Goal: Task Accomplishment & Management: Use online tool/utility

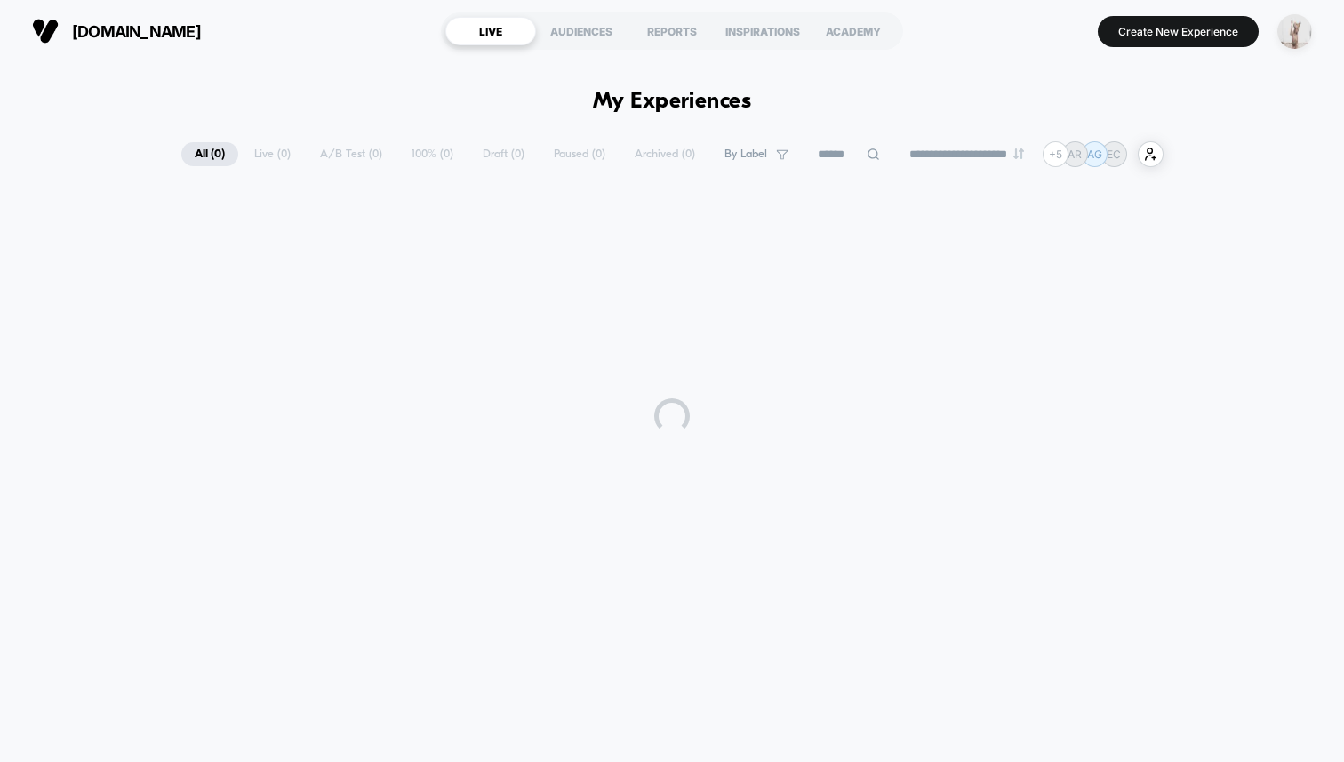
click at [1310, 23] on div "button" at bounding box center [1294, 31] width 35 height 35
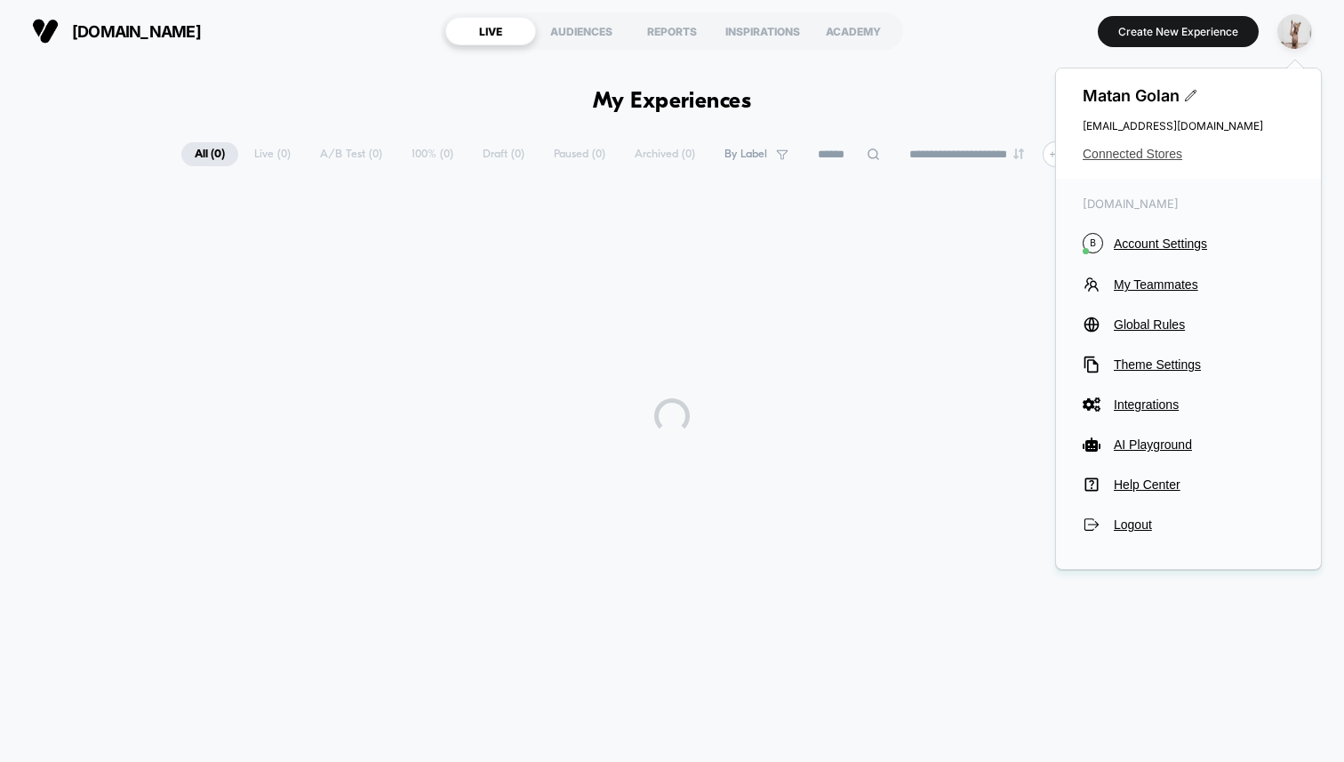
click at [1096, 157] on span "Connected Stores" at bounding box center [1189, 154] width 212 height 14
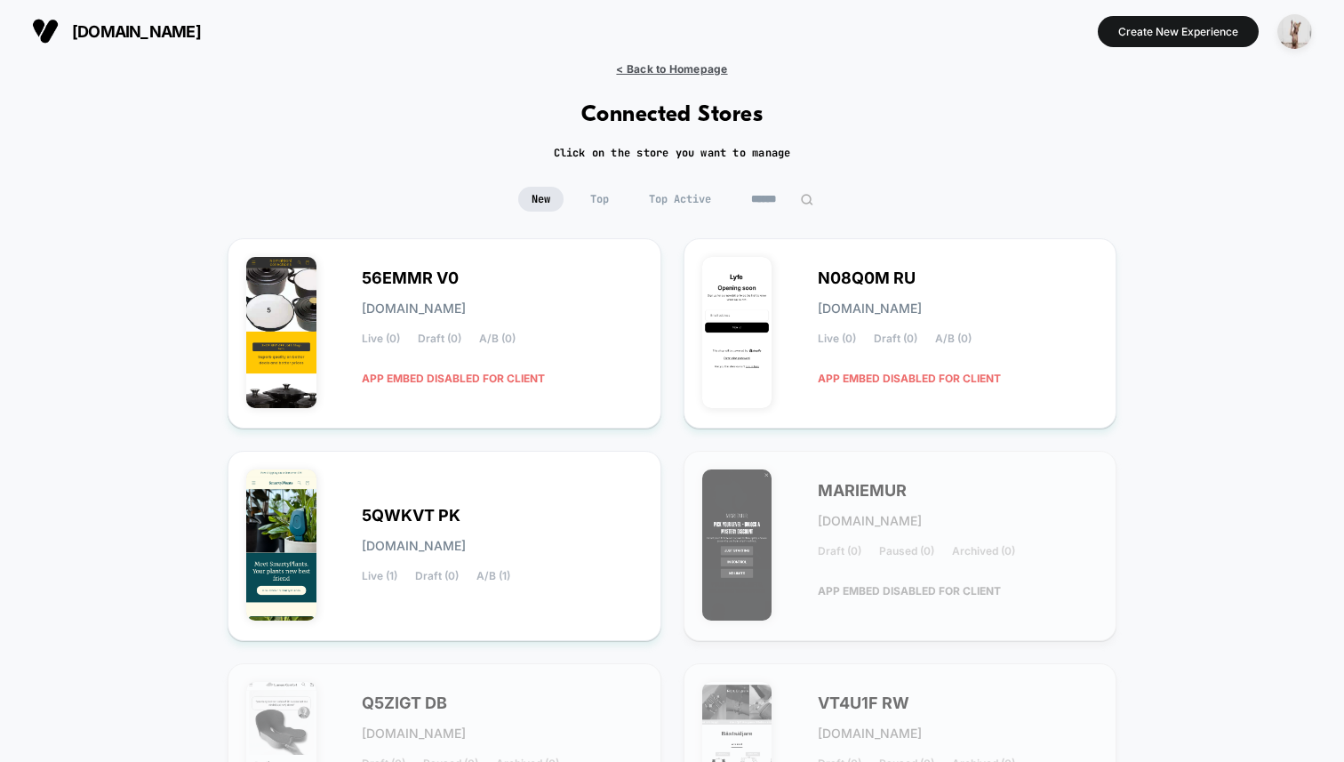
click at [644, 71] on span "< Back to Homepage" at bounding box center [671, 68] width 111 height 13
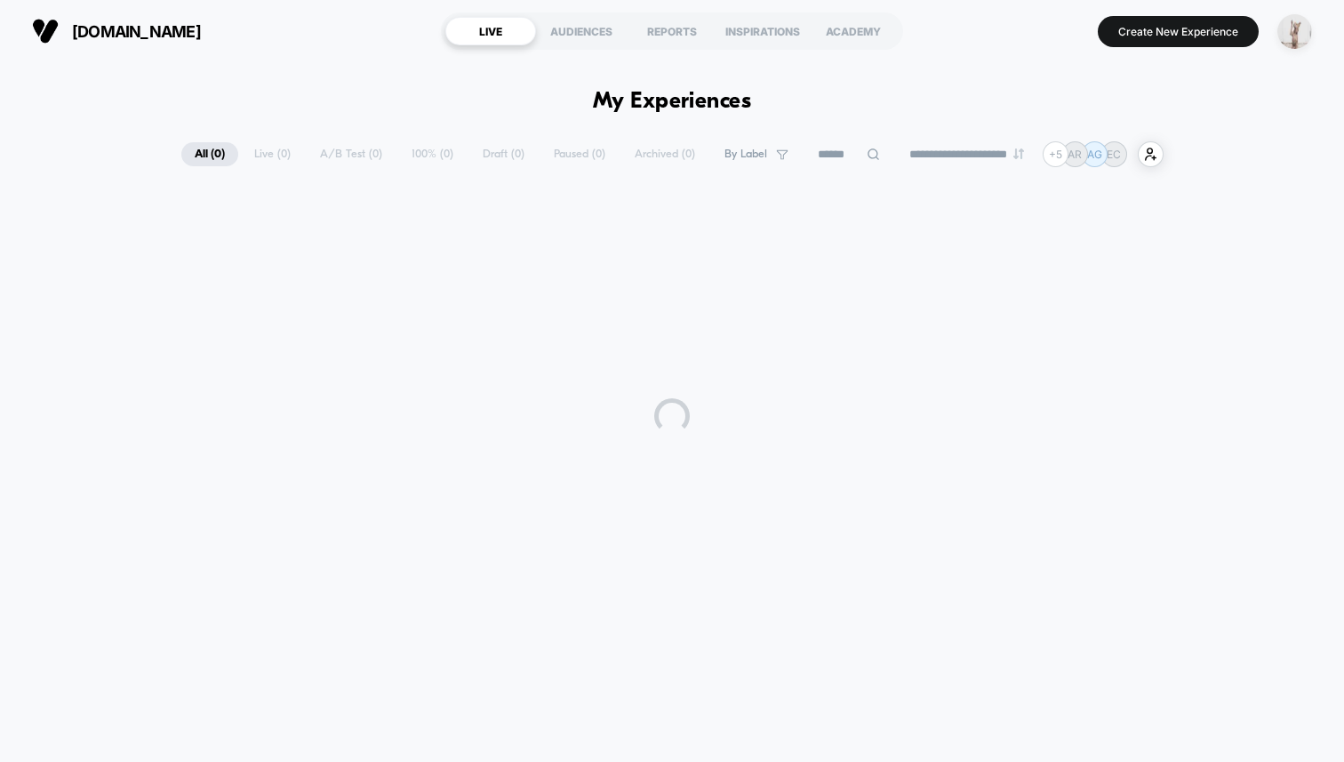
click at [1285, 36] on img "button" at bounding box center [1294, 31] width 35 height 35
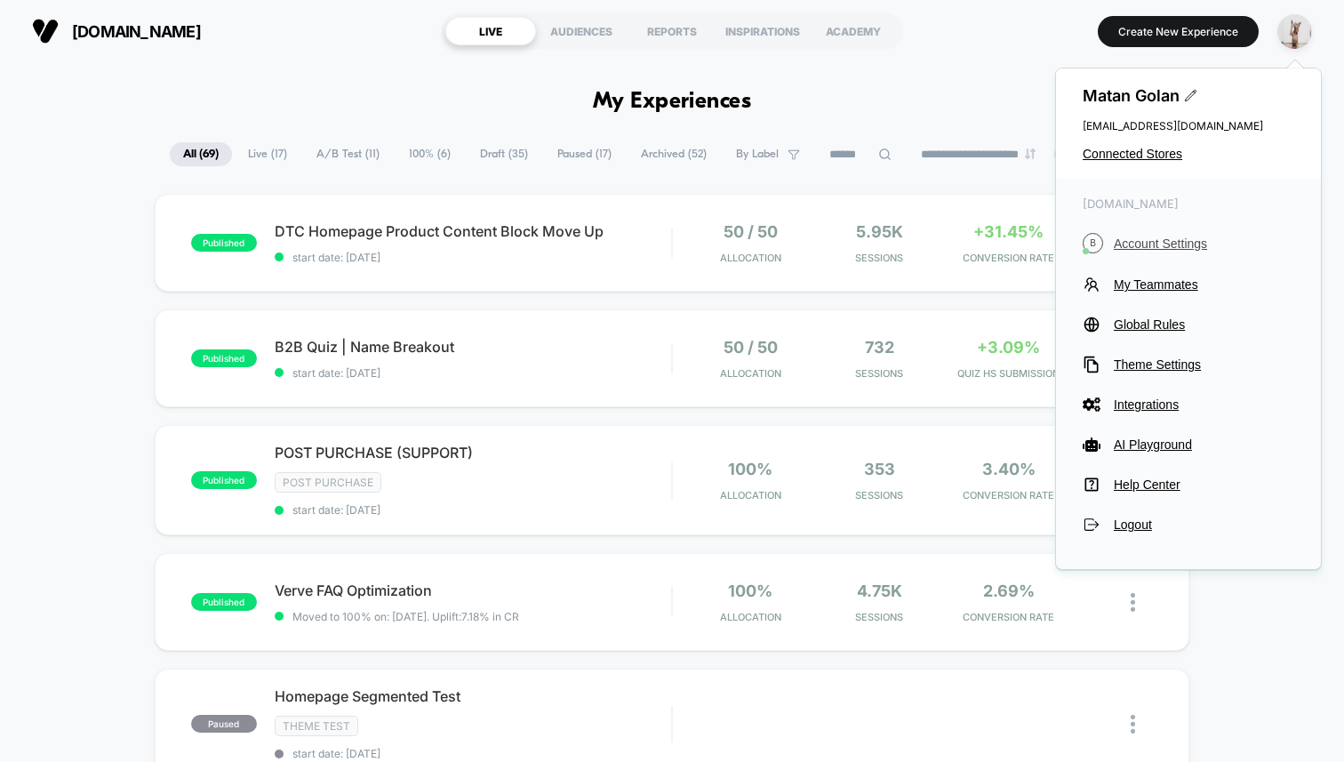
click at [1165, 239] on span "Account Settings" at bounding box center [1204, 243] width 180 height 14
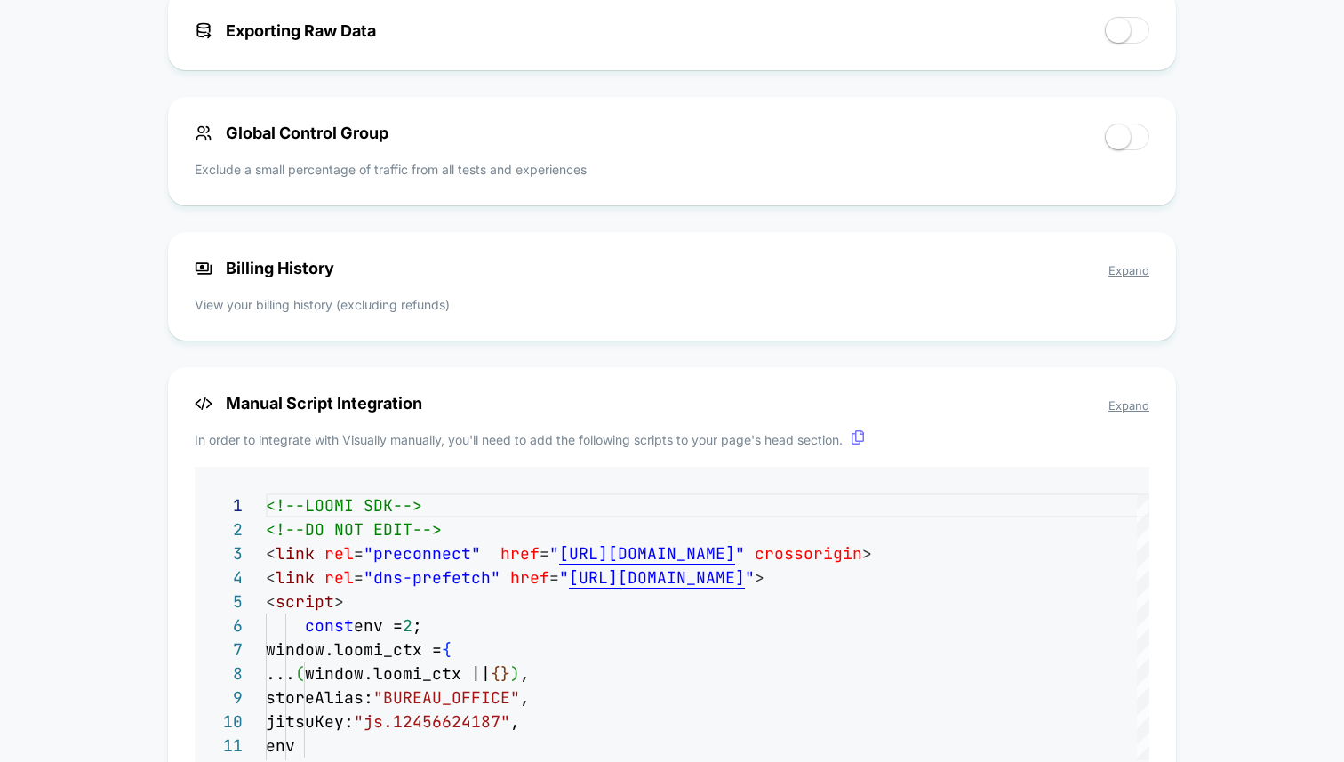
scroll to position [1139, 0]
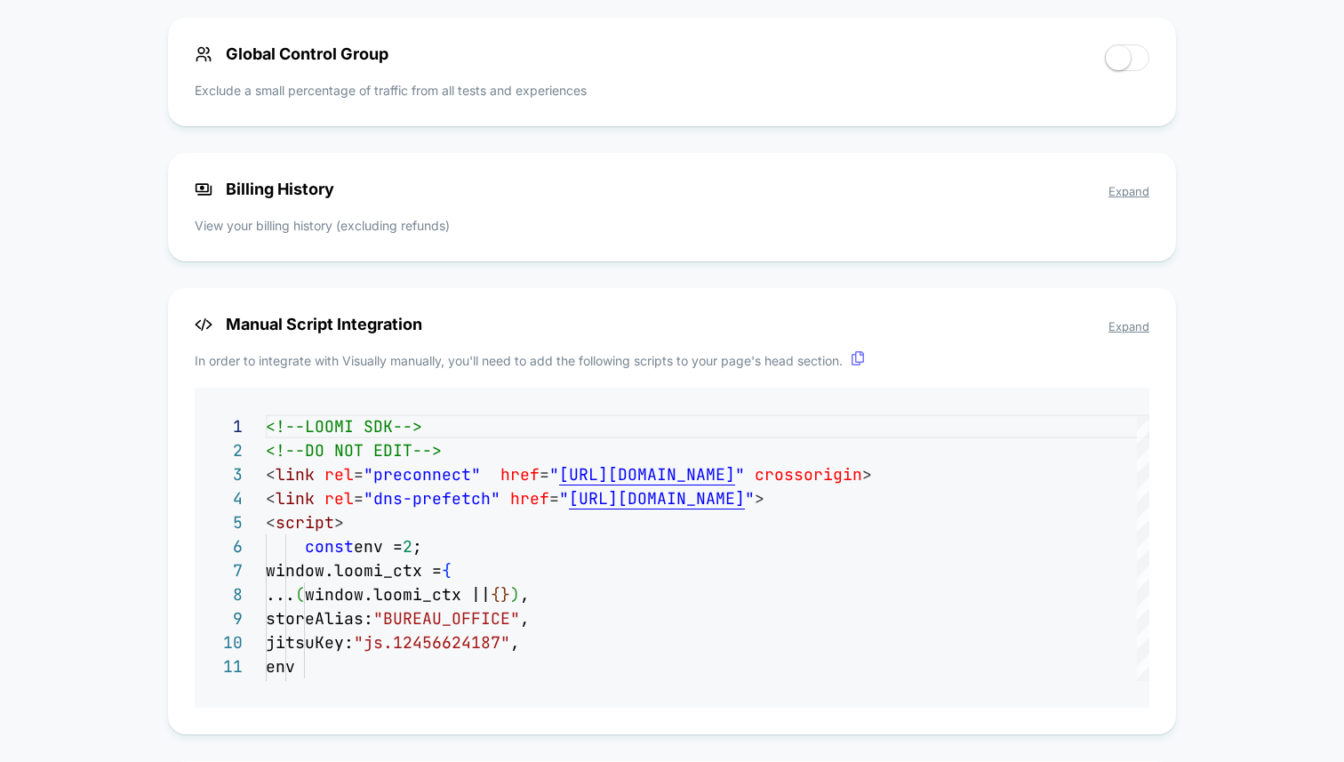
click at [1144, 192] on span "Expand" at bounding box center [1129, 191] width 41 height 14
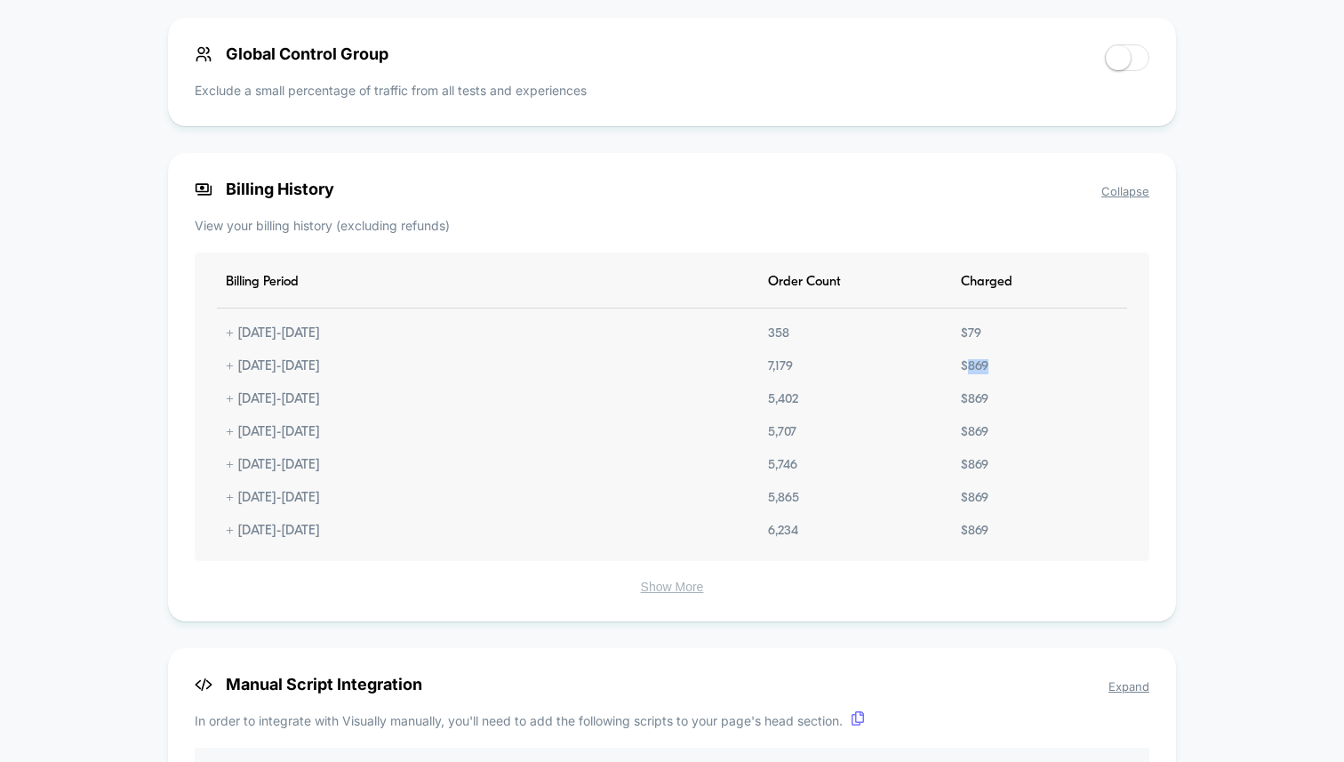
drag, startPoint x: 981, startPoint y: 374, endPoint x: 965, endPoint y: 376, distance: 17.0
click at [965, 374] on div "$ 869" at bounding box center [974, 366] width 45 height 15
click at [973, 368] on div "$ 869" at bounding box center [974, 366] width 45 height 15
drag, startPoint x: 973, startPoint y: 396, endPoint x: 981, endPoint y: 440, distance: 45.3
click at [981, 440] on div "Billing Period Order Count Charged + 09.21.2025 - 10.21.2025 358 $ 79 + 08.22.2…" at bounding box center [672, 406] width 955 height 308
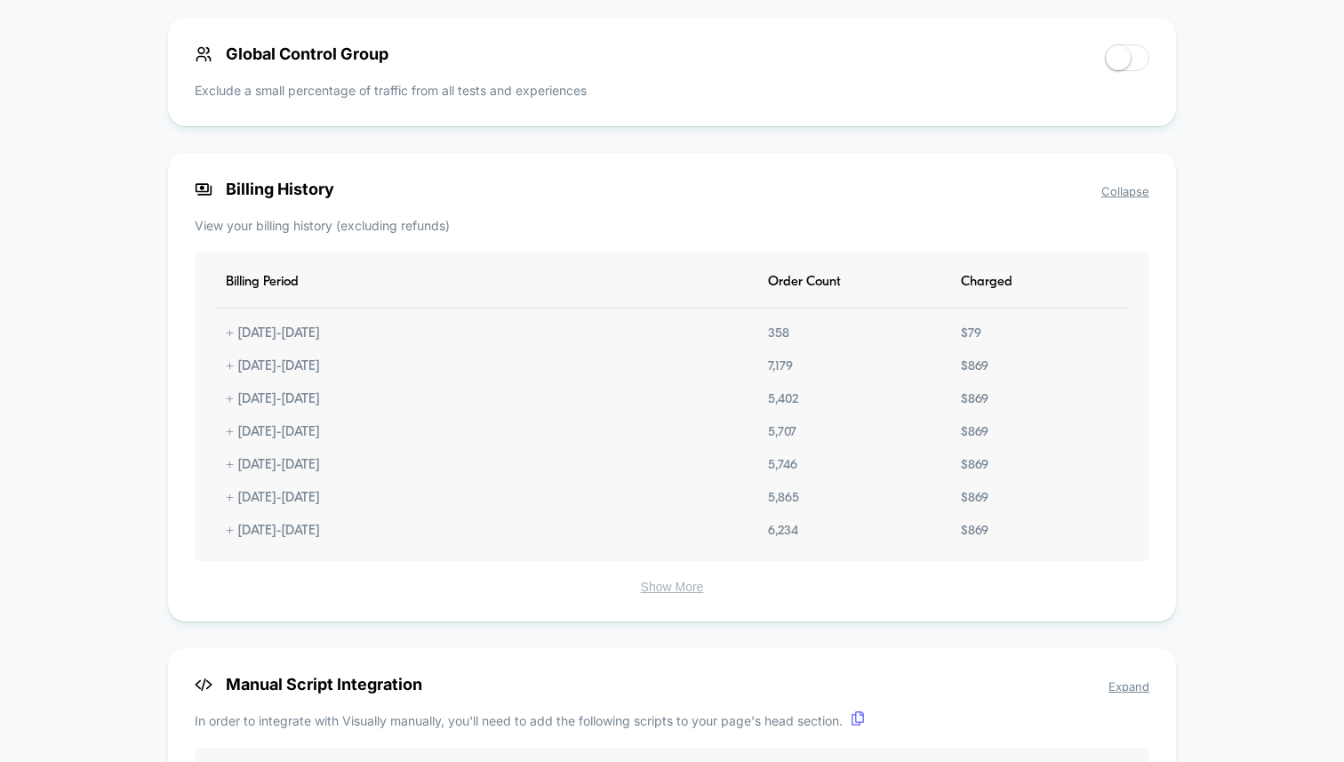
click at [743, 417] on div "Billing Period Order Count Charged + 09.21.2025 - 10.21.2025 358 $ 79 + 08.22.2…" at bounding box center [672, 406] width 955 height 308
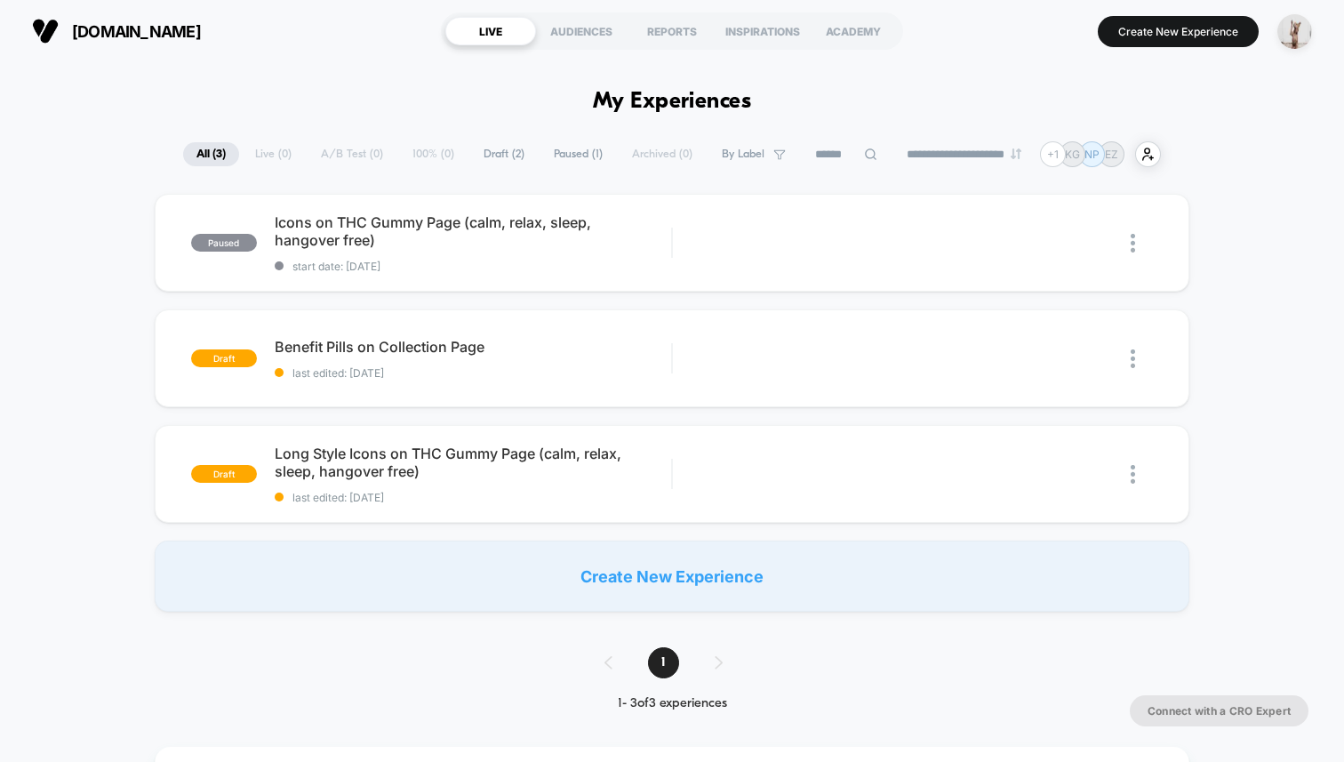
click at [381, 372] on span "last edited: [DATE]" at bounding box center [473, 372] width 396 height 13
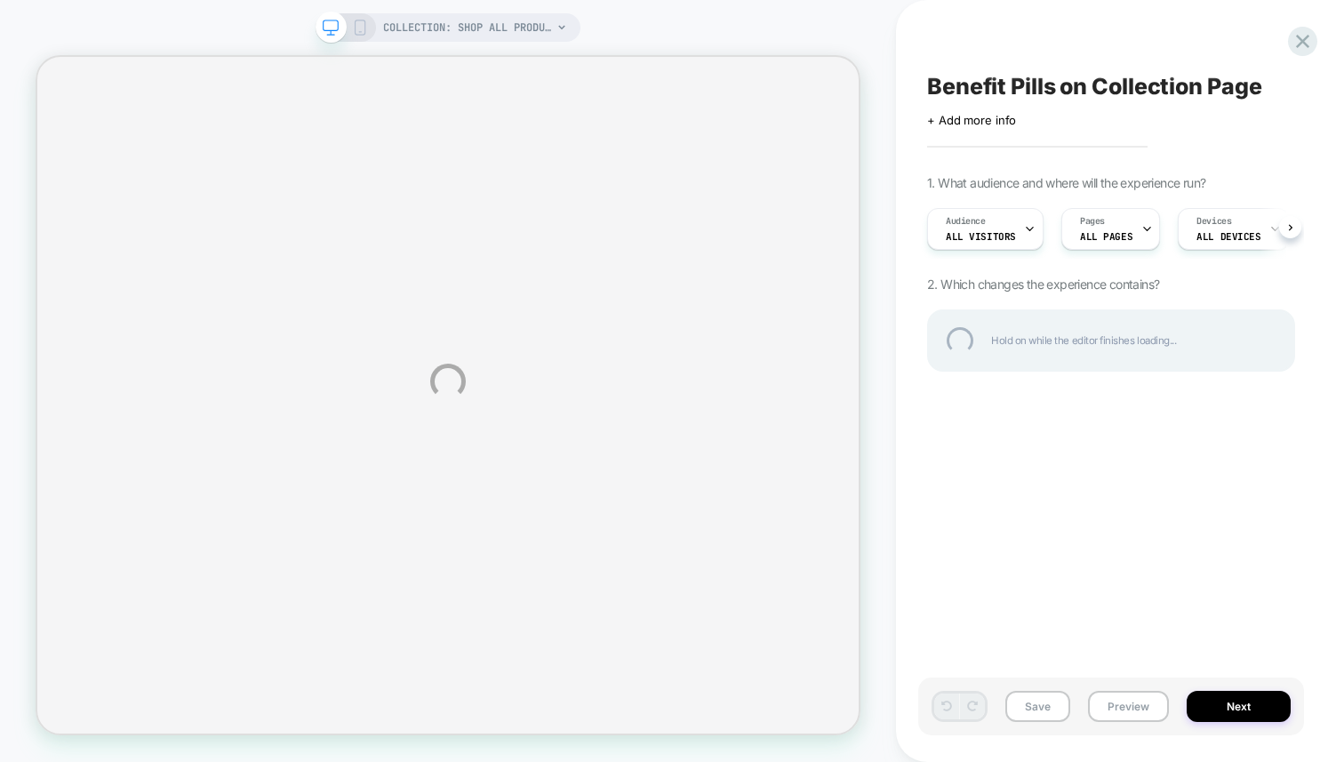
click at [879, 332] on div "COLLECTION: Shop All Products (Category) COLLECTION: Shop All Products (Categor…" at bounding box center [672, 381] width 1344 height 762
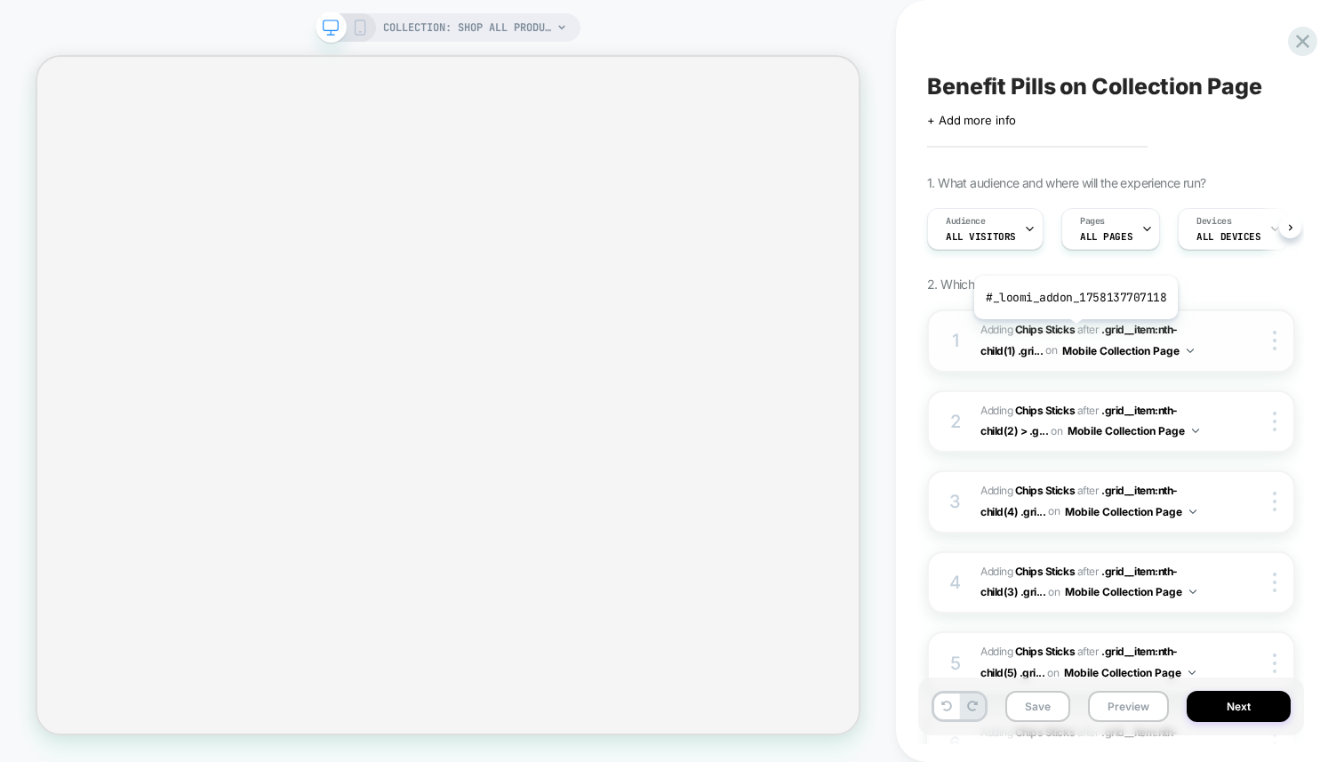
scroll to position [0, 1]
select select "******"
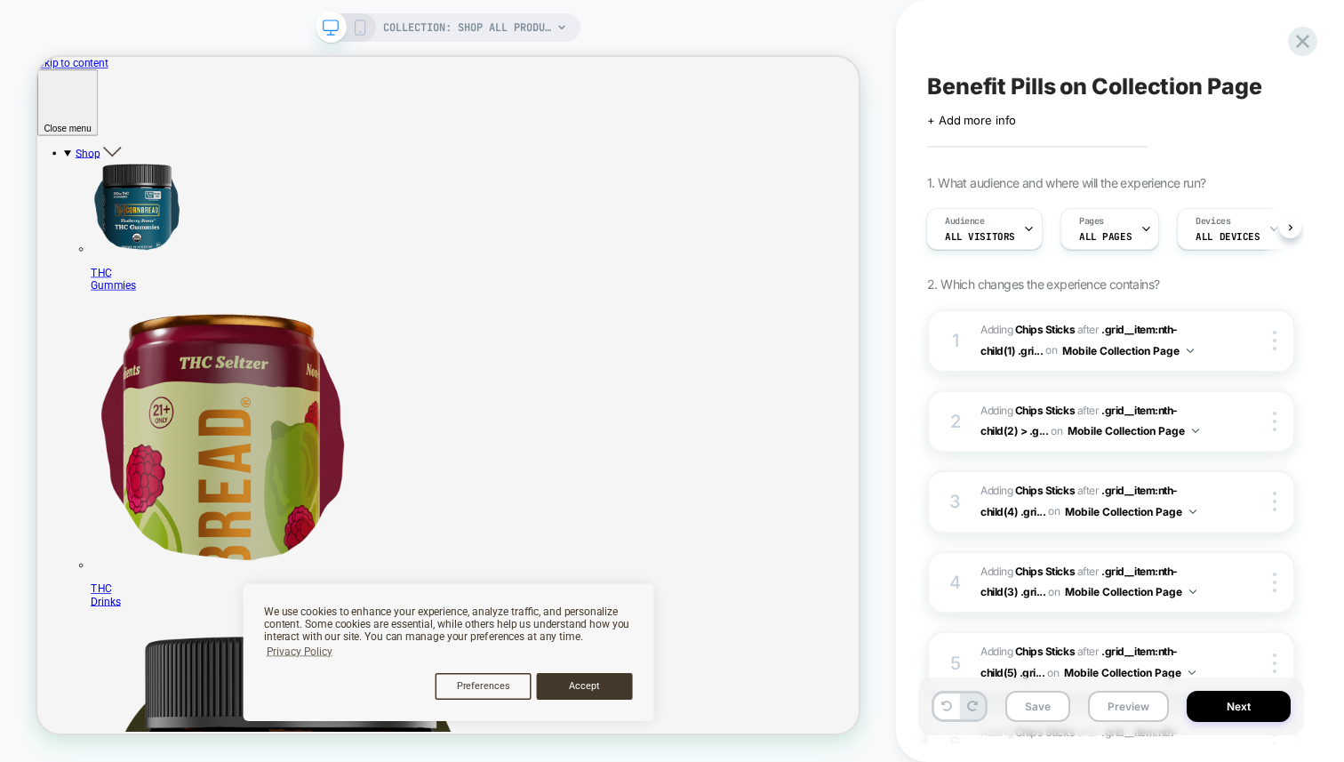
scroll to position [0, 0]
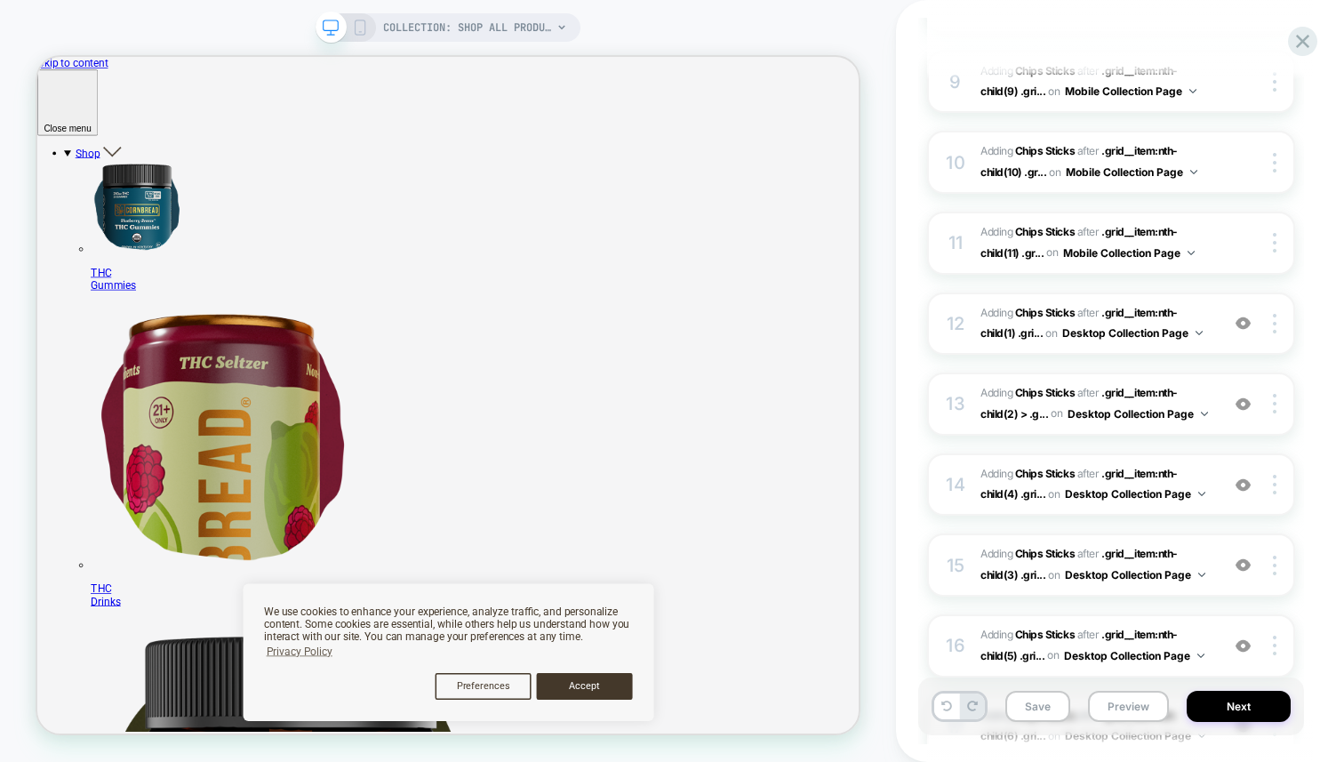
scroll to position [1504, 0]
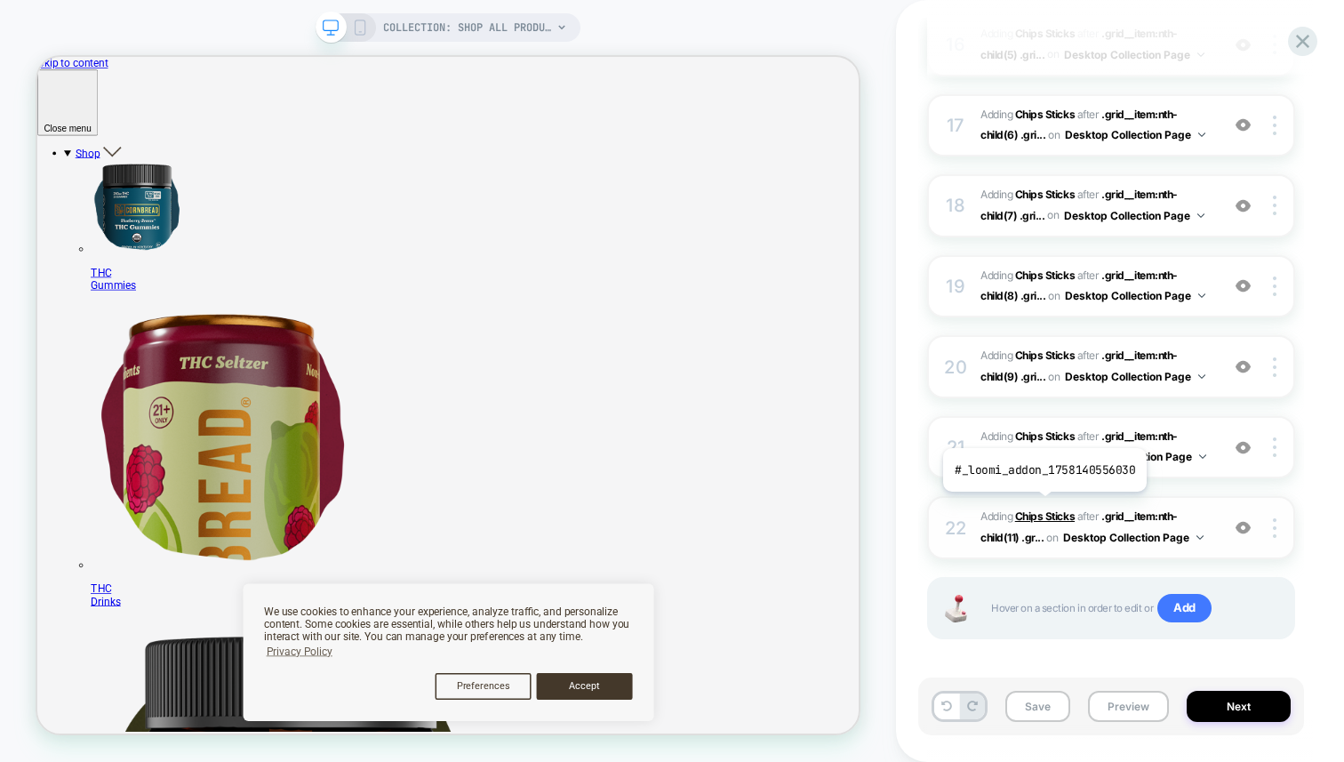
click at [1043, 509] on b "Chips Sticks" at bounding box center [1045, 515] width 60 height 13
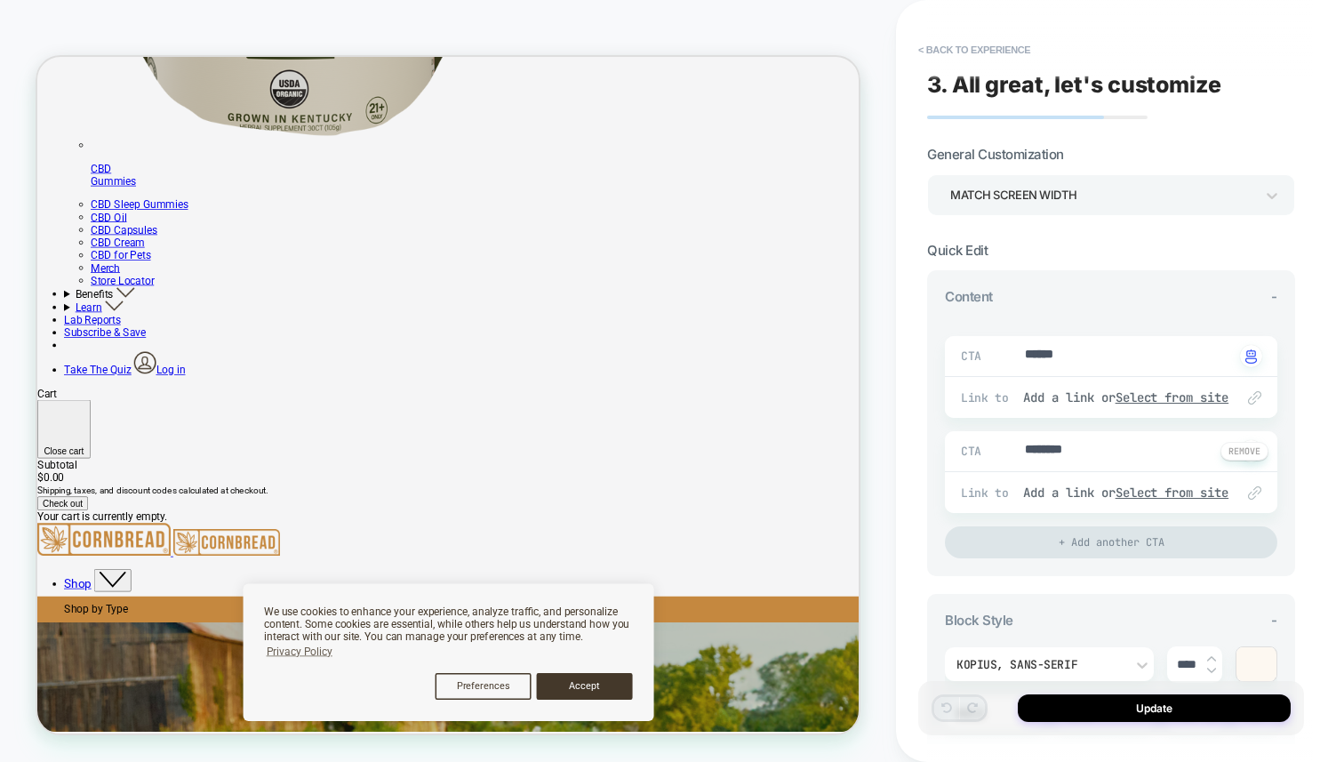
scroll to position [1163, 0]
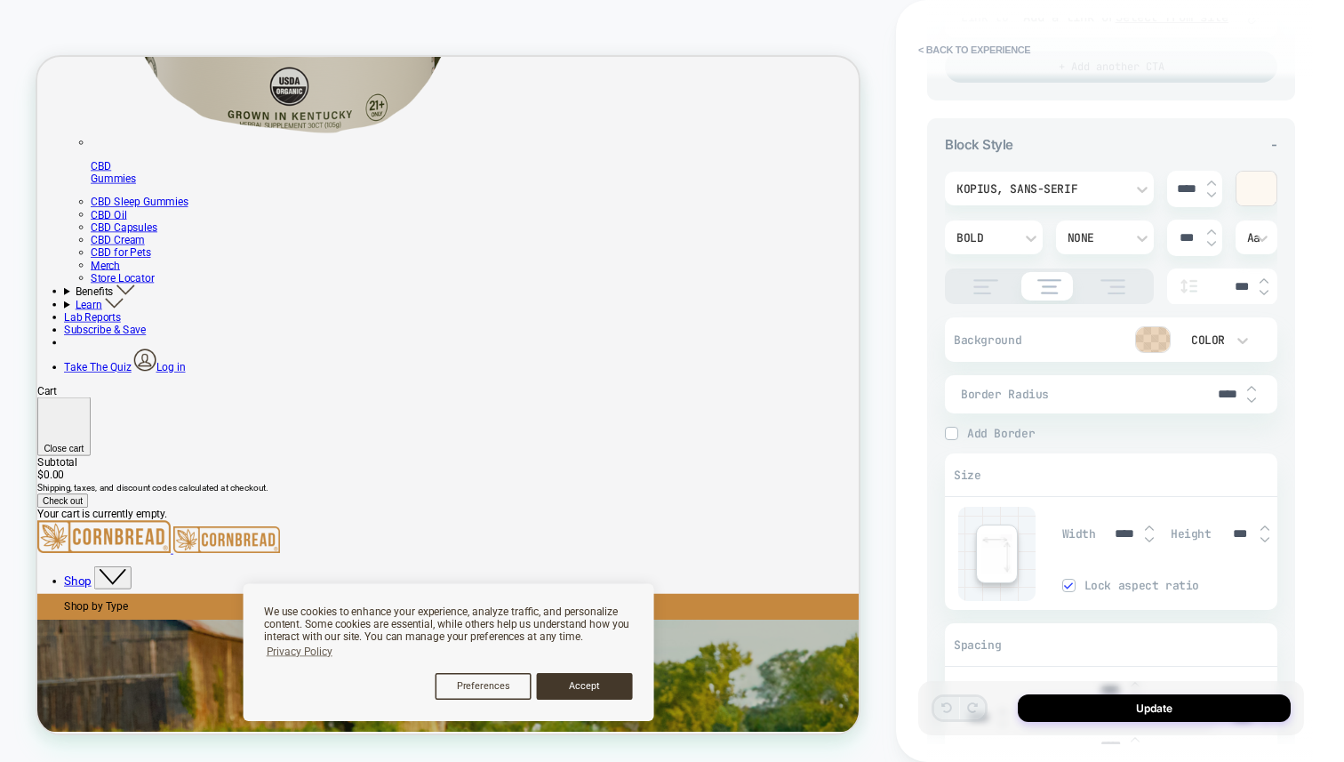
type textarea "*"
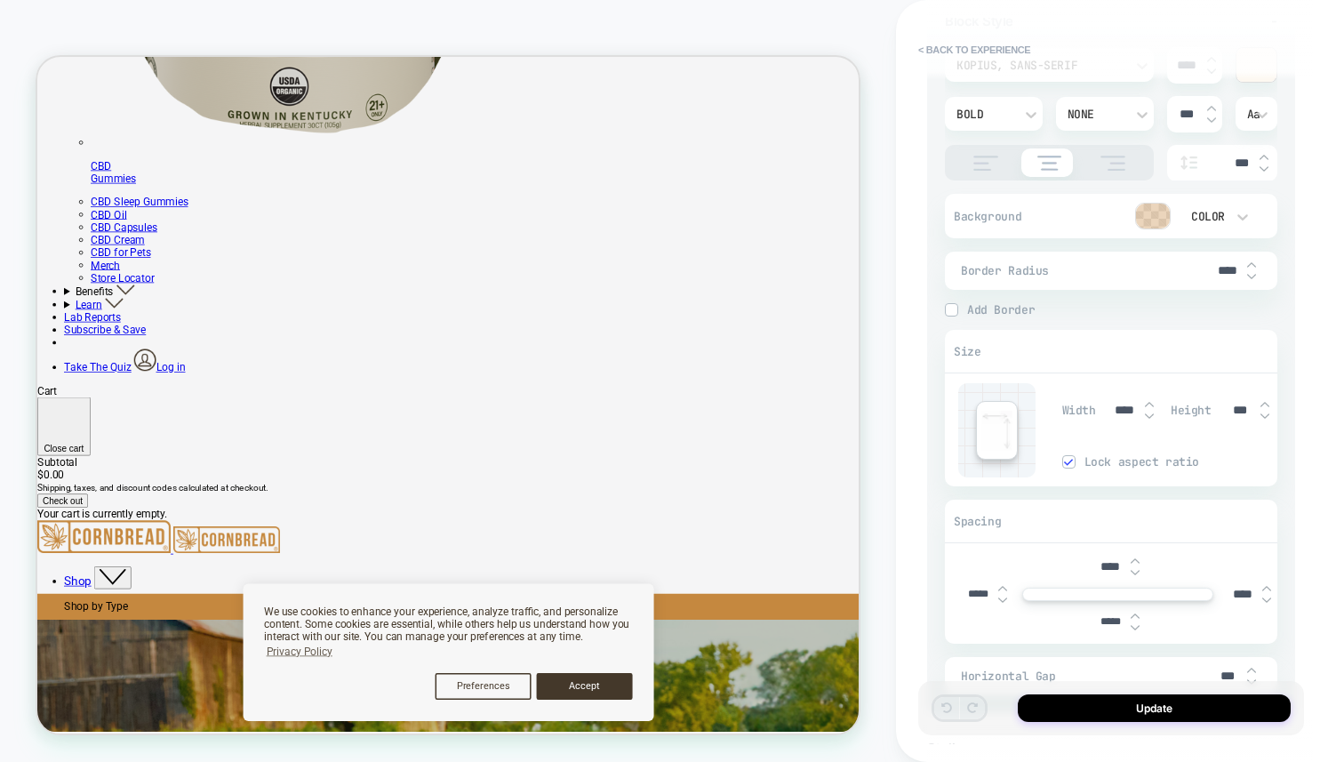
scroll to position [786, 0]
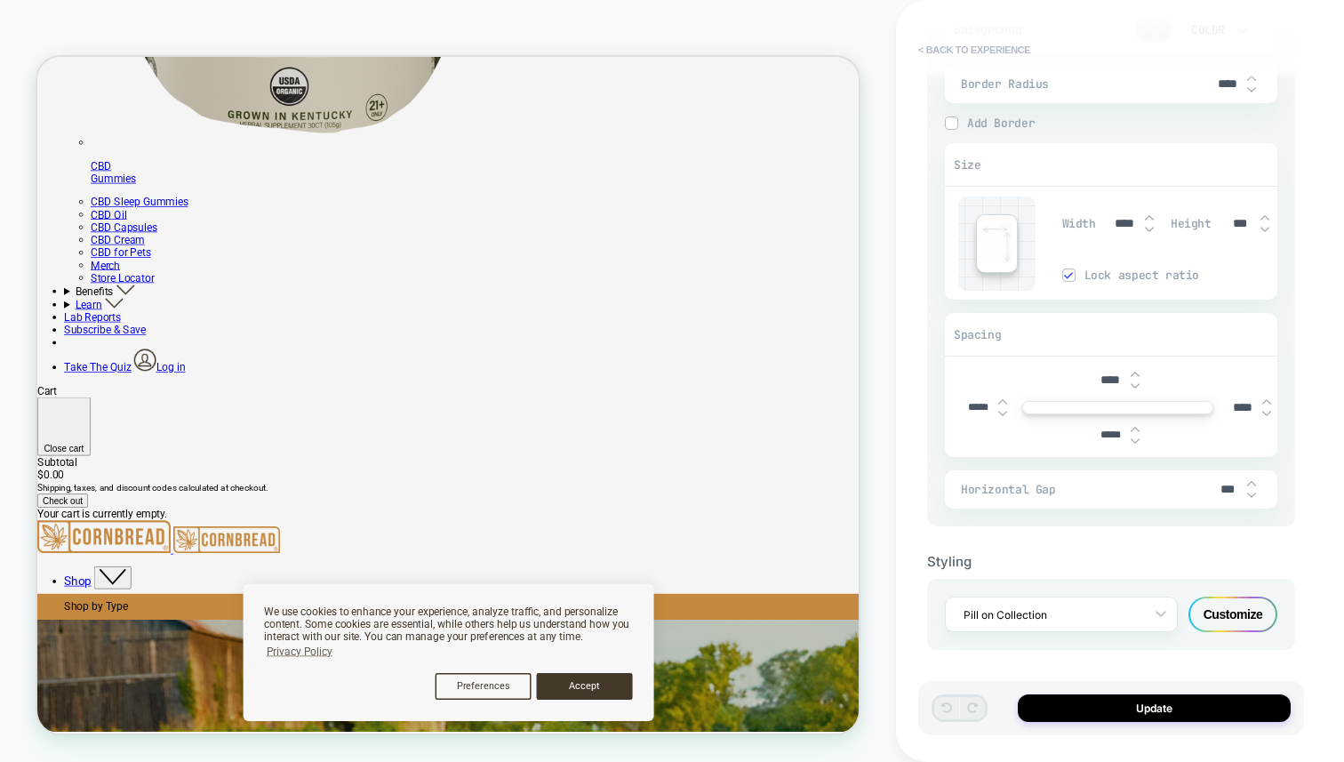
click at [958, 46] on button "< Back to experience" at bounding box center [974, 50] width 130 height 28
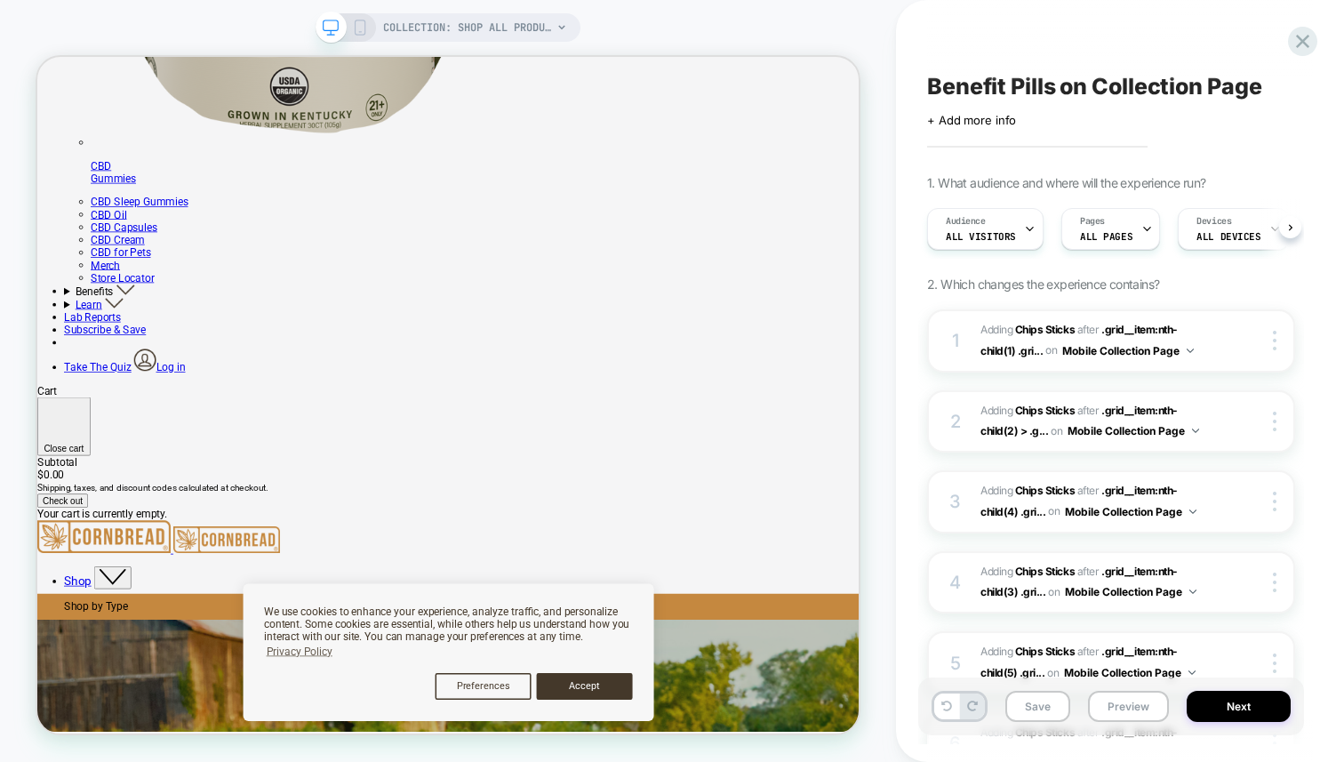
scroll to position [0, 1]
click at [1314, 45] on icon at bounding box center [1303, 41] width 24 height 24
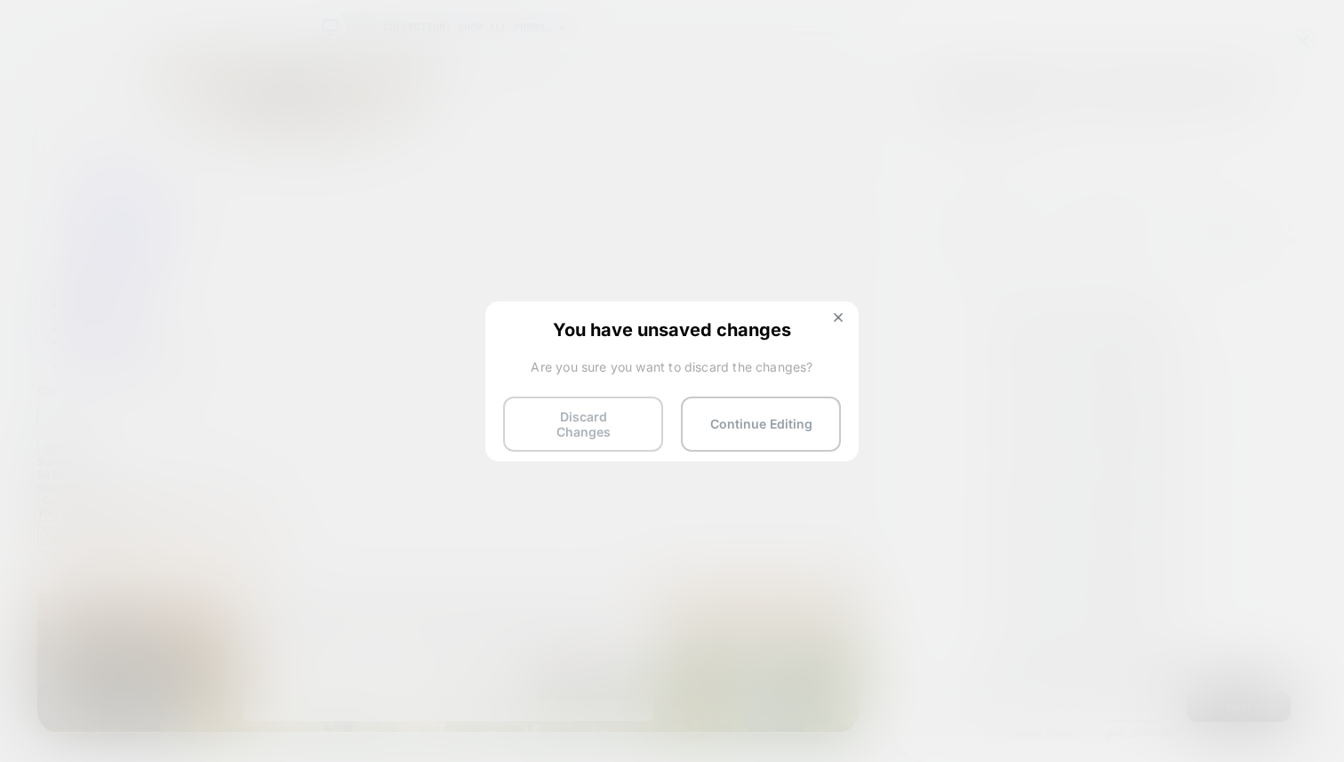
click at [590, 421] on button "Discard Changes" at bounding box center [583, 423] width 160 height 55
